Goal: Information Seeking & Learning: Learn about a topic

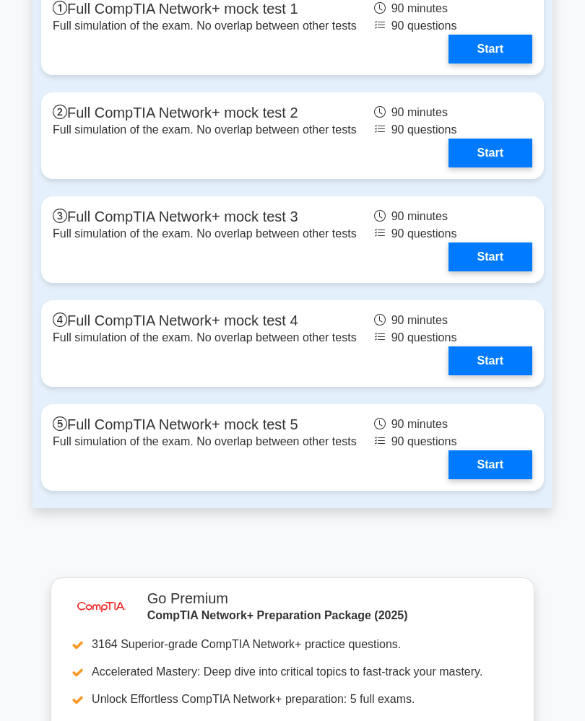
scroll to position [3539, 0]
click at [448, 64] on link "Start" at bounding box center [490, 49] width 84 height 29
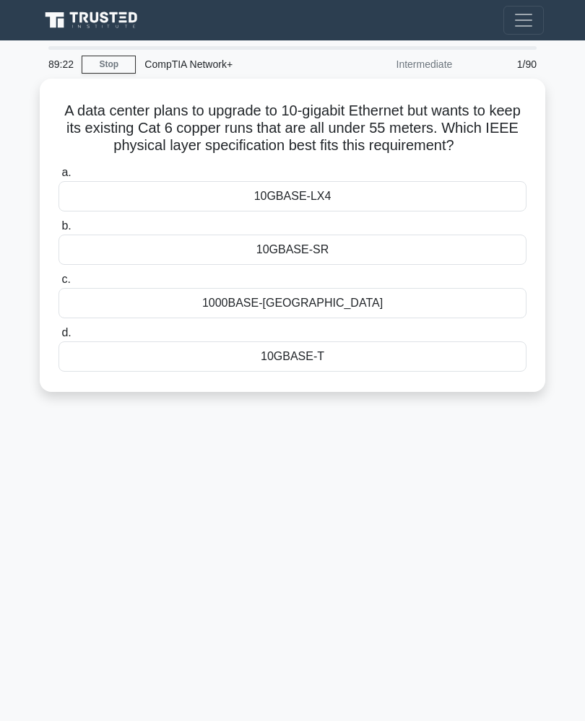
click at [101, 318] on div "1000BASE-[GEOGRAPHIC_DATA]" at bounding box center [292, 303] width 468 height 30
click at [58, 285] on input "c. 1000BASE-[GEOGRAPHIC_DATA]" at bounding box center [58, 279] width 0 height 9
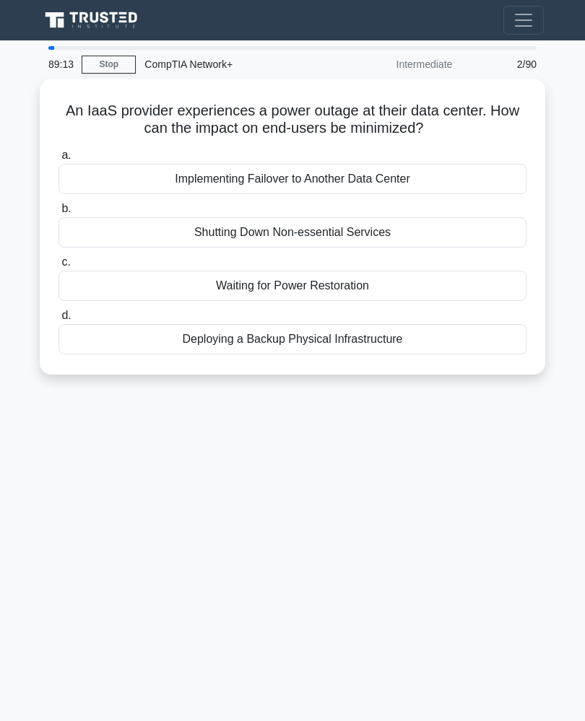
click at [153, 342] on div "Deploying a Backup Physical Infrastructure" at bounding box center [292, 339] width 468 height 30
click at [58, 321] on input "d. Deploying a Backup Physical Infrastructure" at bounding box center [58, 315] width 0 height 9
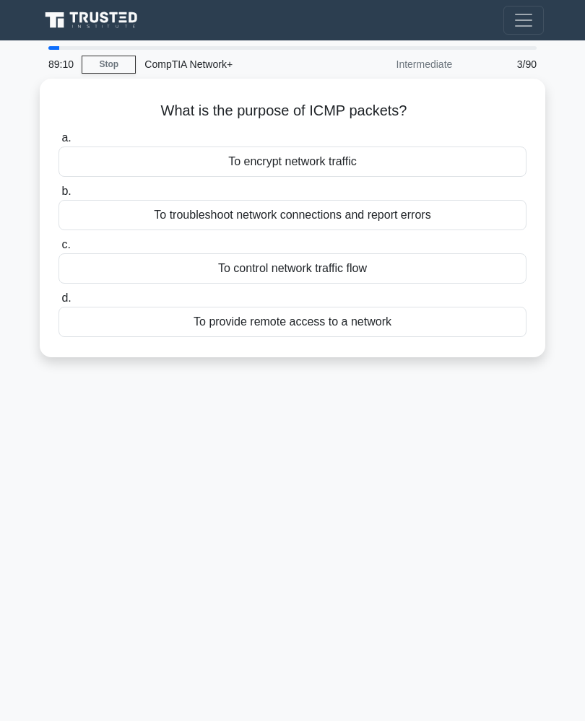
click at [131, 325] on div "To provide remote access to a network" at bounding box center [292, 322] width 468 height 30
click at [58, 303] on input "d. To provide remote access to a network" at bounding box center [58, 298] width 0 height 9
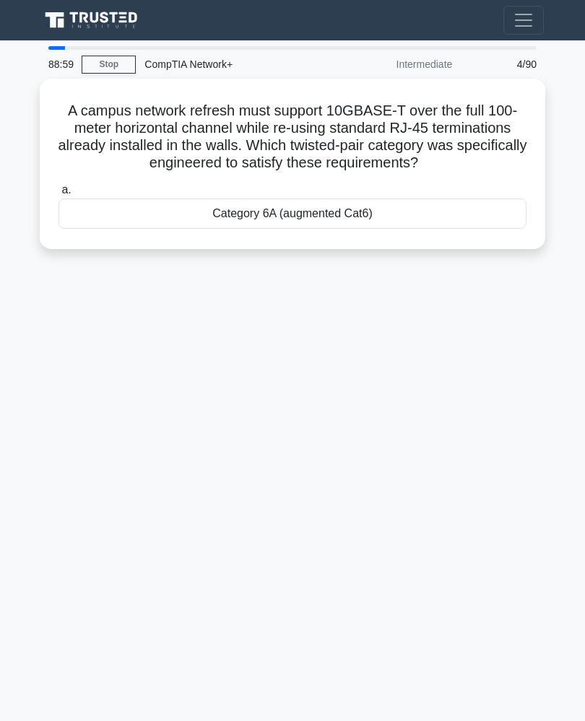
click at [117, 228] on div "Category 6A (augmented Cat6)" at bounding box center [292, 214] width 468 height 30
click at [58, 195] on input "a. Category 6A (augmented Cat6)" at bounding box center [58, 190] width 0 height 9
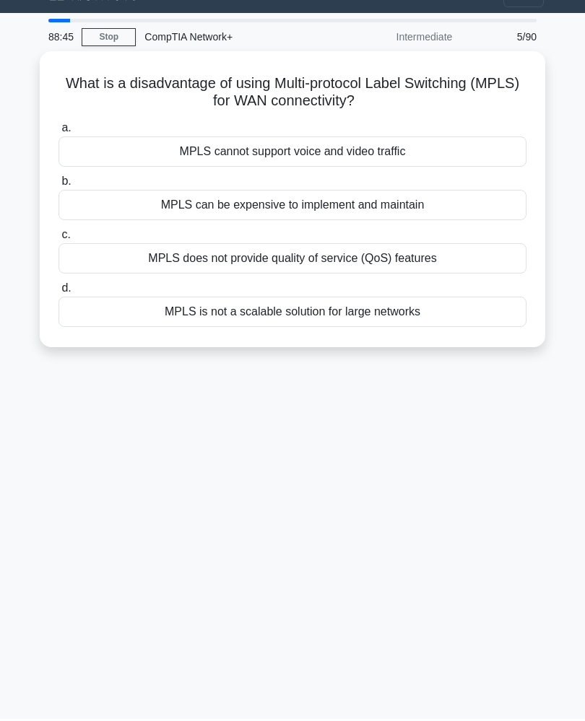
scroll to position [25, 0]
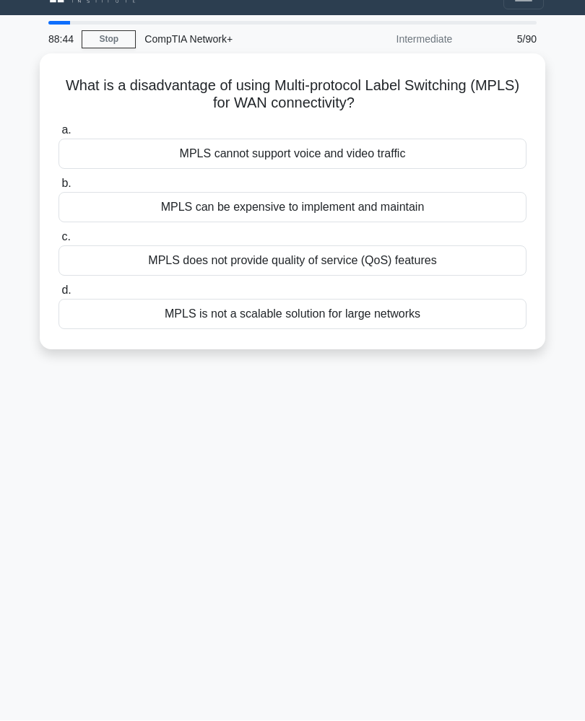
click at [131, 317] on div "MPLS is not a scalable solution for large networks" at bounding box center [292, 315] width 468 height 30
click at [58, 296] on input "d. MPLS is not a scalable solution for large networks" at bounding box center [58, 291] width 0 height 9
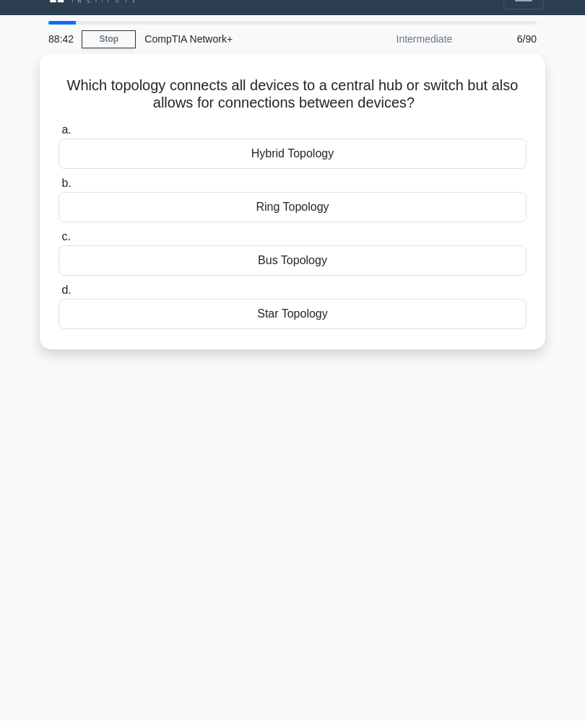
click at [149, 321] on div "Star Topology" at bounding box center [292, 315] width 468 height 30
click at [58, 296] on input "d. Star Topology" at bounding box center [58, 291] width 0 height 9
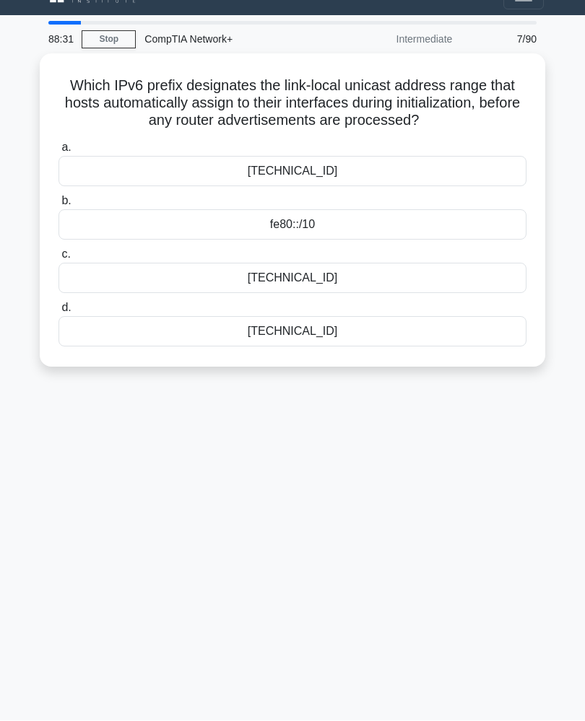
click at [178, 339] on div "[TECHNICAL_ID]" at bounding box center [292, 332] width 468 height 30
click at [58, 313] on input "d. [TECHNICAL_ID]" at bounding box center [58, 308] width 0 height 9
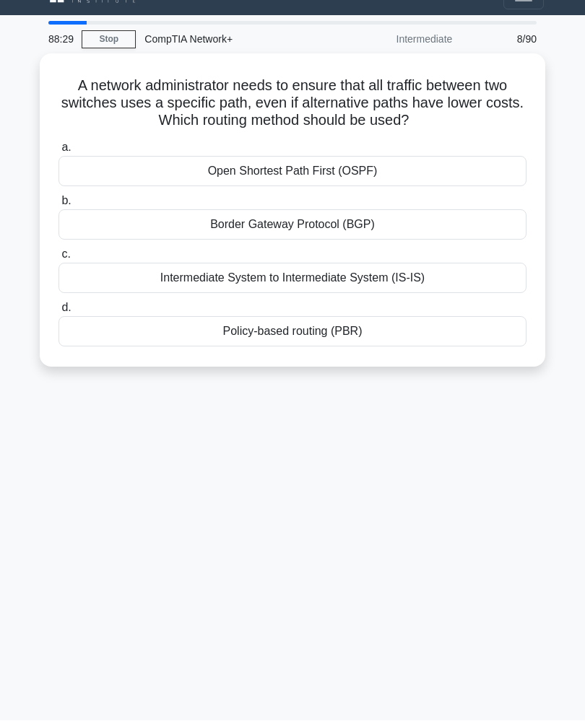
click at [168, 342] on div "Policy-based routing (PBR)" at bounding box center [292, 332] width 468 height 30
click at [58, 313] on input "d. Policy-based routing (PBR)" at bounding box center [58, 308] width 0 height 9
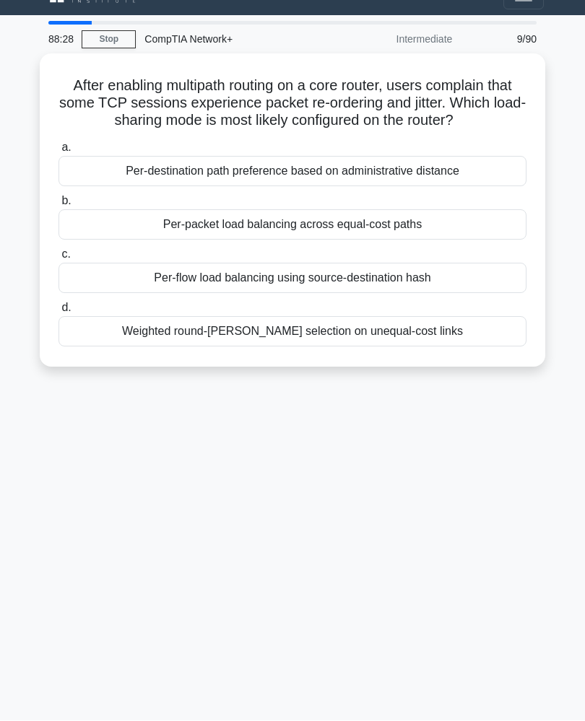
scroll to position [0, 0]
